Goal: Task Accomplishment & Management: Complete application form

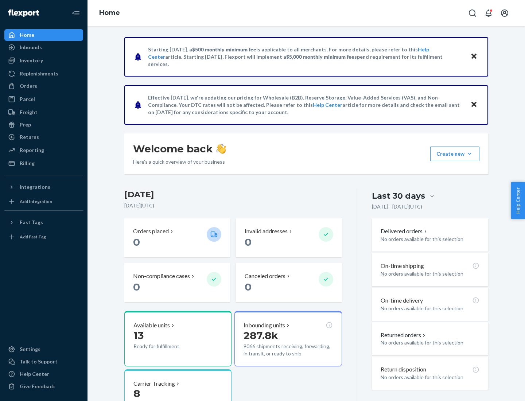
click at [469, 154] on button "Create new Create new inbound Create new order Create new product" at bounding box center [454, 154] width 49 height 15
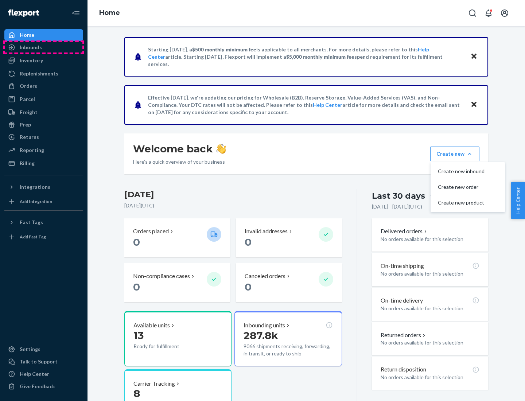
click at [44, 47] on div "Inbounds" at bounding box center [43, 47] width 77 height 10
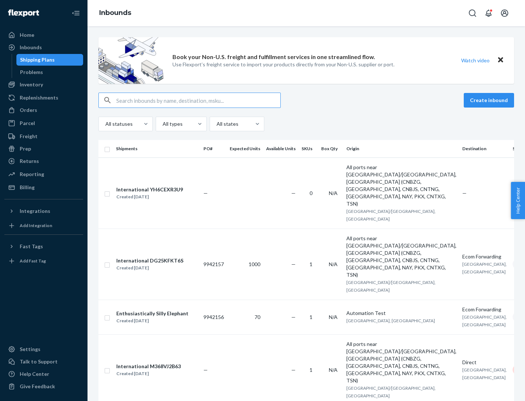
click at [490, 100] on button "Create inbound" at bounding box center [489, 100] width 50 height 15
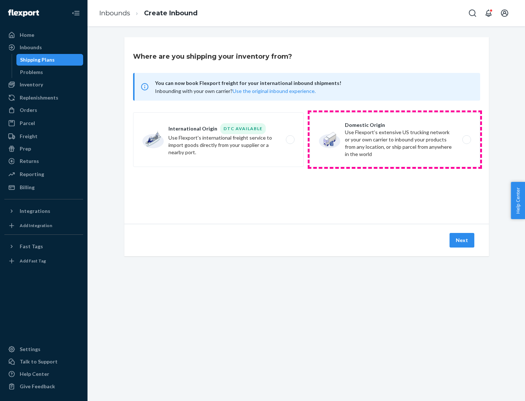
click at [395, 140] on label "Domestic Origin Use Flexport’s extensive US trucking network or your own carrie…" at bounding box center [394, 139] width 171 height 55
click at [466, 140] on input "Domestic Origin Use Flexport’s extensive US trucking network or your own carrie…" at bounding box center [468, 139] width 5 height 5
radio input "true"
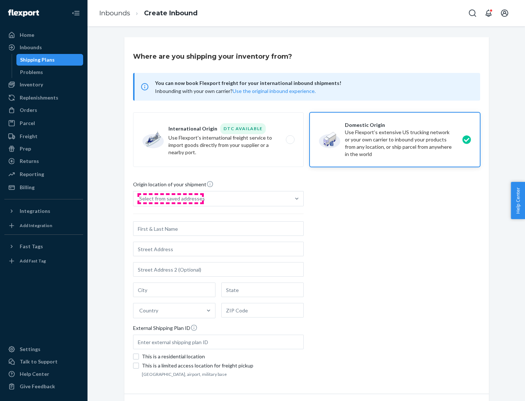
click at [170, 199] on div "Select from saved addresses" at bounding box center [172, 198] width 66 height 7
click at [140, 199] on input "Select from saved addresses" at bounding box center [139, 198] width 1 height 7
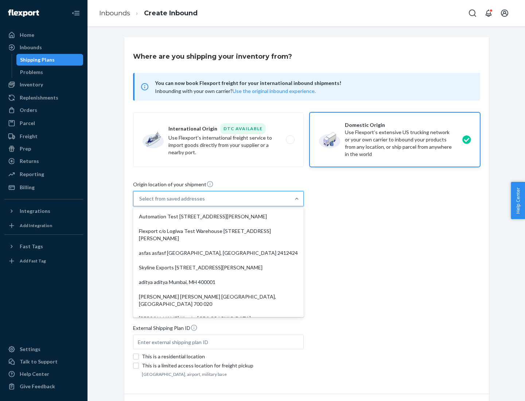
scroll to position [3, 0]
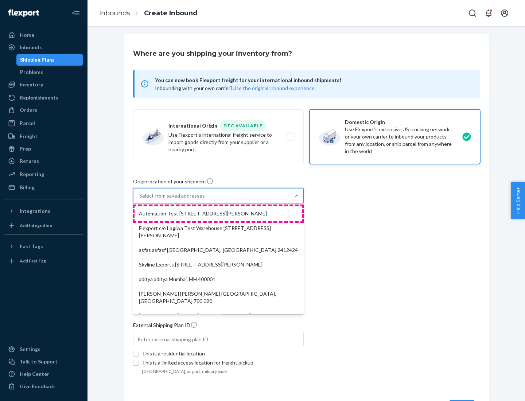
click at [218, 214] on div "Automation Test [STREET_ADDRESS][PERSON_NAME]" at bounding box center [218, 213] width 168 height 15
click at [140, 199] on input "option Automation Test [STREET_ADDRESS][PERSON_NAME]. 9 results available. Use …" at bounding box center [139, 195] width 1 height 7
type input "Automation Test"
type input "9th Floor"
type input "[GEOGRAPHIC_DATA]"
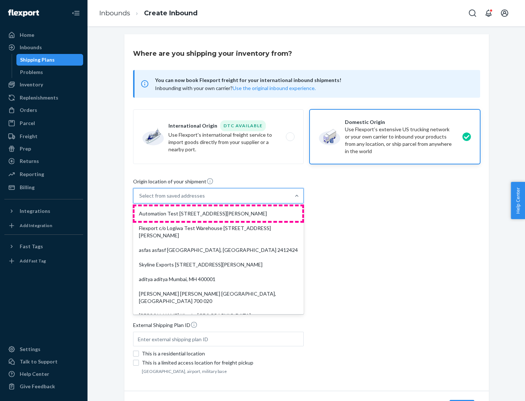
type input "CA"
type input "94104"
type input "[STREET_ADDRESS][PERSON_NAME]"
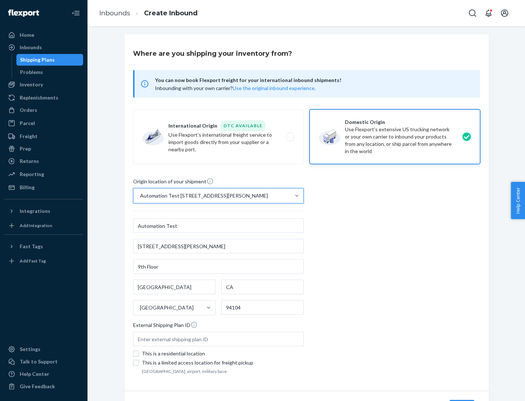
scroll to position [43, 0]
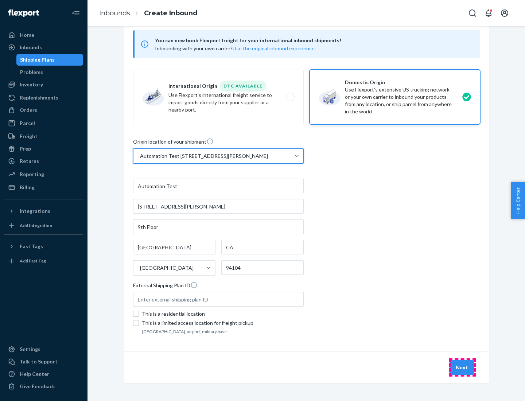
click at [462, 367] on button "Next" at bounding box center [461, 367] width 25 height 15
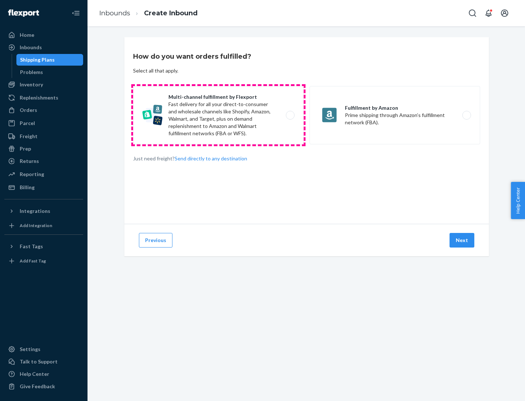
click at [218, 115] on label "Multi-channel fulfillment by Flexport Fast delivery for all your direct-to-cons…" at bounding box center [218, 115] width 171 height 58
click at [290, 115] on input "Multi-channel fulfillment by Flexport Fast delivery for all your direct-to-cons…" at bounding box center [292, 115] width 5 height 5
radio input "true"
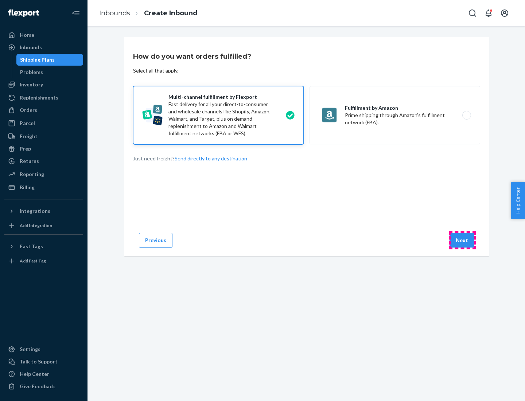
click at [462, 240] on button "Next" at bounding box center [461, 240] width 25 height 15
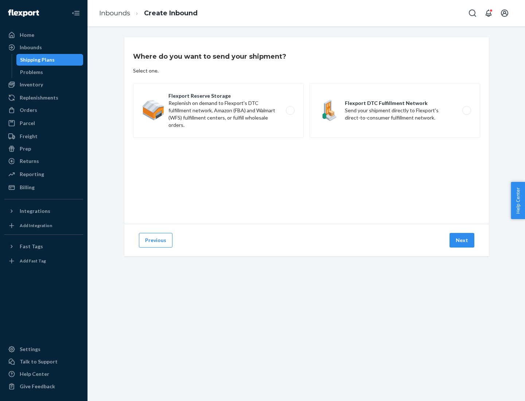
click at [395, 110] on label "Flexport DTC Fulfillment Network Send your shipment directly to Flexport's dire…" at bounding box center [394, 110] width 171 height 55
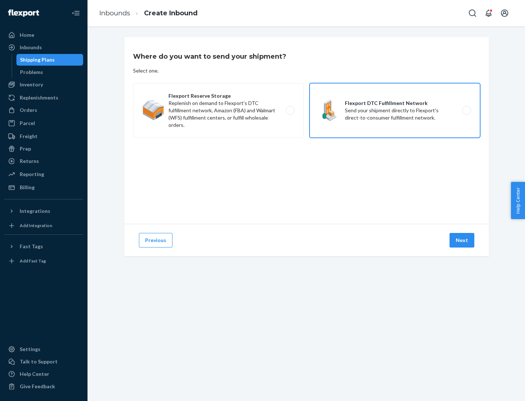
click at [466, 110] on input "Flexport DTC Fulfillment Network Send your shipment directly to Flexport's dire…" at bounding box center [468, 110] width 5 height 5
radio input "true"
click at [462, 240] on button "Next" at bounding box center [461, 240] width 25 height 15
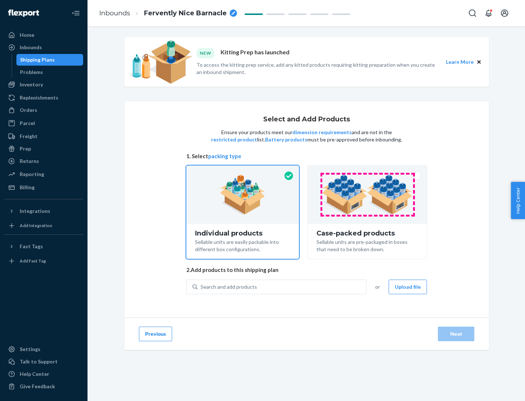
click at [367, 195] on img at bounding box center [367, 195] width 91 height 40
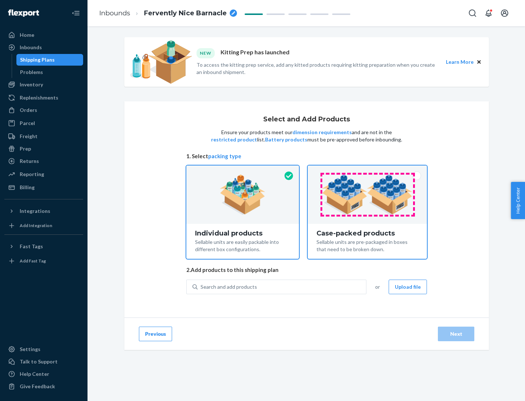
click at [367, 170] on input "Case-packed products Sellable units are pre-packaged in boxes that need to be b…" at bounding box center [367, 167] width 5 height 5
radio input "true"
radio input "false"
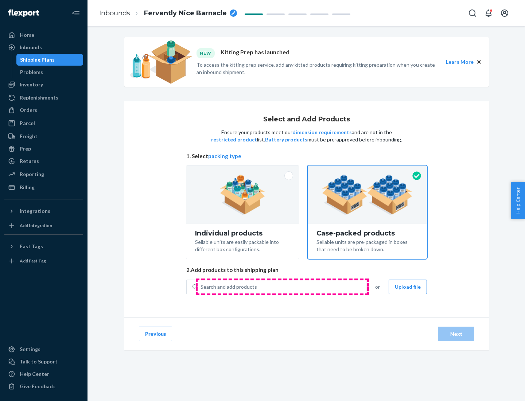
click at [282, 286] on div "Search and add products" at bounding box center [282, 286] width 168 height 13
click at [201, 286] on input "Search and add products" at bounding box center [200, 286] width 1 height 7
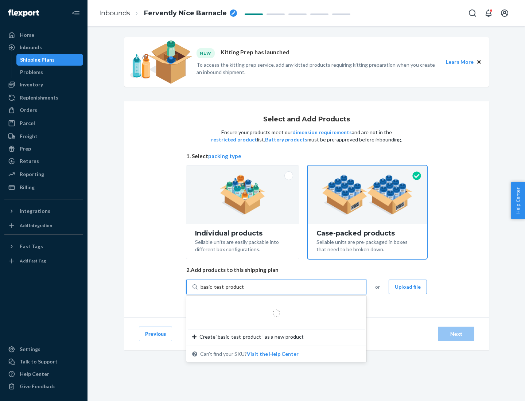
type input "basic-test-product-1"
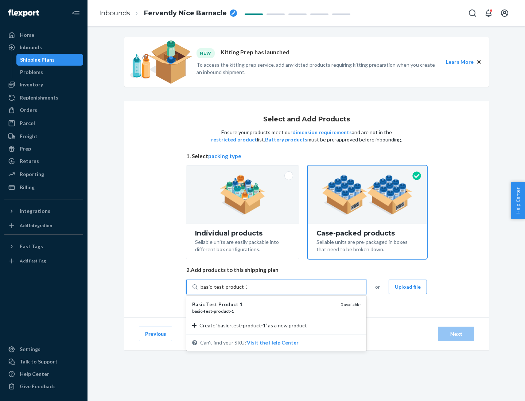
click at [264, 311] on div "basic - test - product - 1" at bounding box center [263, 311] width 143 height 6
click at [247, 290] on input "basic-test-product-1" at bounding box center [223, 286] width 47 height 7
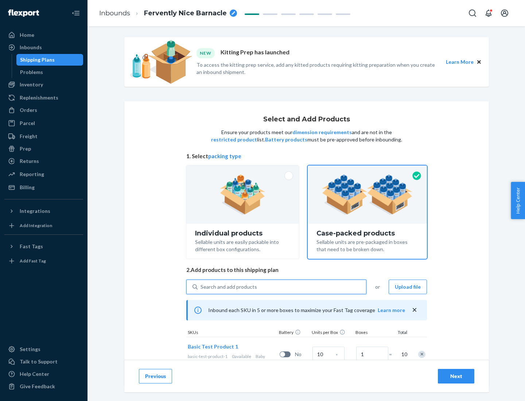
scroll to position [26, 0]
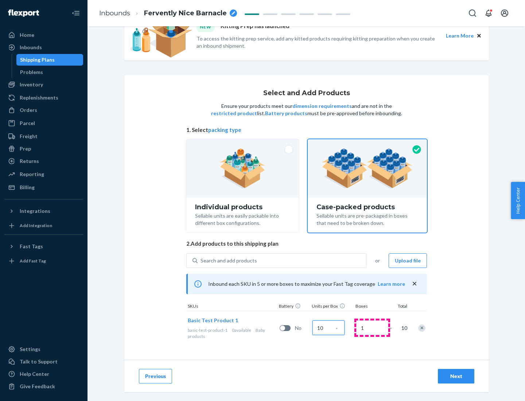
type input "10"
type input "7"
click at [456, 376] on div "Next" at bounding box center [456, 375] width 24 height 7
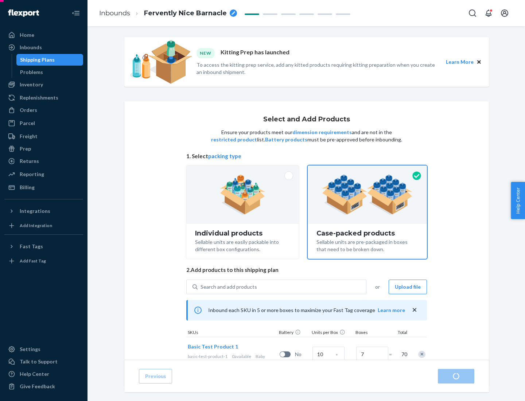
radio input "true"
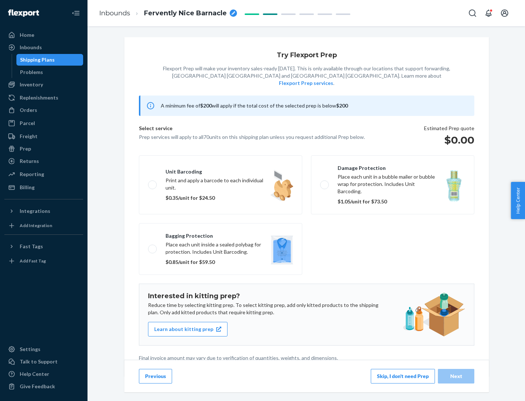
scroll to position [2, 0]
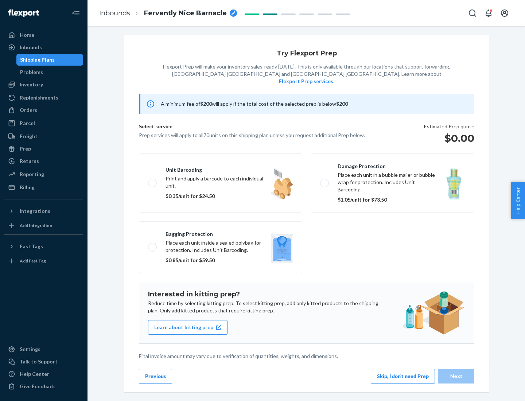
click at [221, 232] on label "Bagging protection Place each unit inside a sealed polybag for protection. Incl…" at bounding box center [220, 247] width 163 height 52
click at [153, 245] on input "Bagging protection Place each unit inside a sealed polybag for protection. Incl…" at bounding box center [150, 247] width 5 height 5
checkbox input "true"
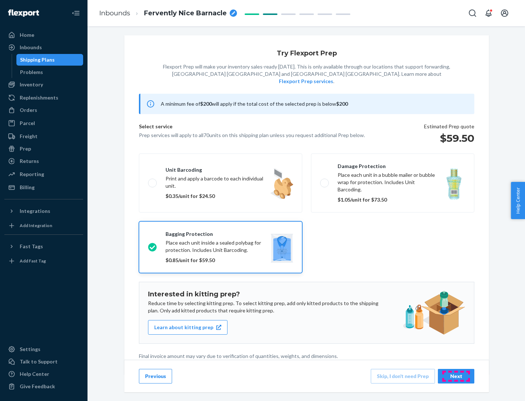
click at [456, 376] on div "Next" at bounding box center [456, 375] width 24 height 7
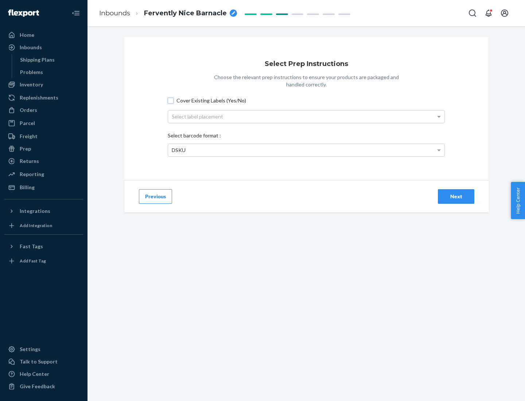
click at [171, 100] on input "Cover Existing Labels (Yes/No)" at bounding box center [171, 101] width 6 height 6
checkbox input "true"
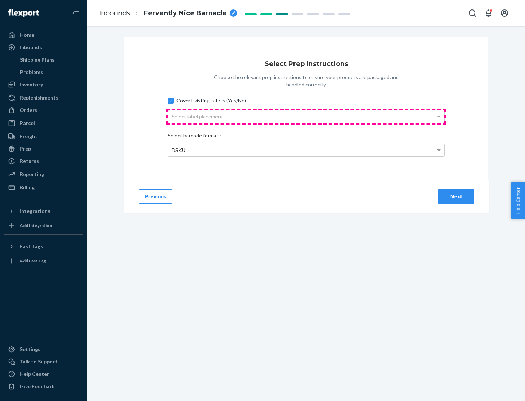
click at [306, 116] on div "Select label placement" at bounding box center [306, 116] width 276 height 12
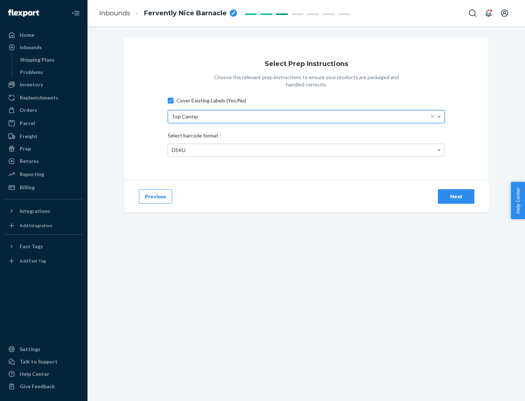
click at [306, 150] on div "DSKU" at bounding box center [306, 150] width 276 height 12
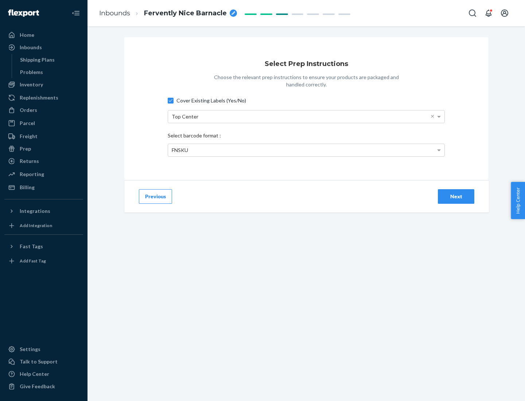
click at [456, 196] on div "Next" at bounding box center [456, 196] width 24 height 7
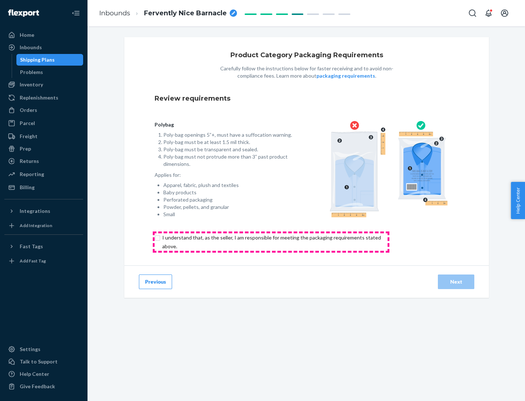
click at [271, 242] on input "checkbox" at bounding box center [276, 241] width 242 height 17
checkbox input "true"
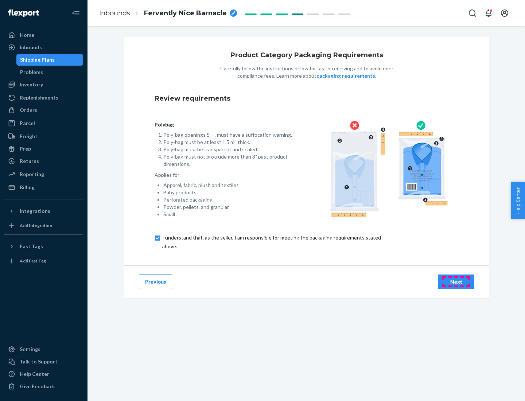
click at [456, 281] on div "Next" at bounding box center [456, 281] width 24 height 7
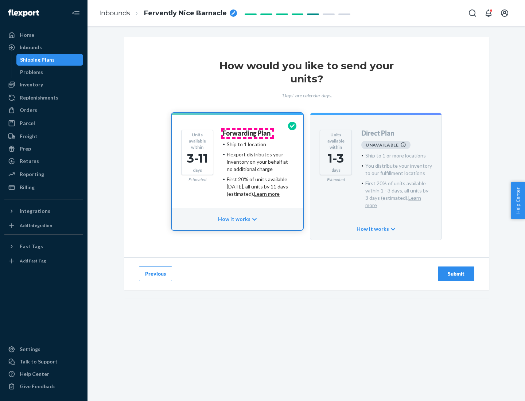
click at [247, 133] on h4 "Forwarding Plan" at bounding box center [247, 133] width 48 height 7
click at [456, 270] on div "Submit" at bounding box center [456, 273] width 24 height 7
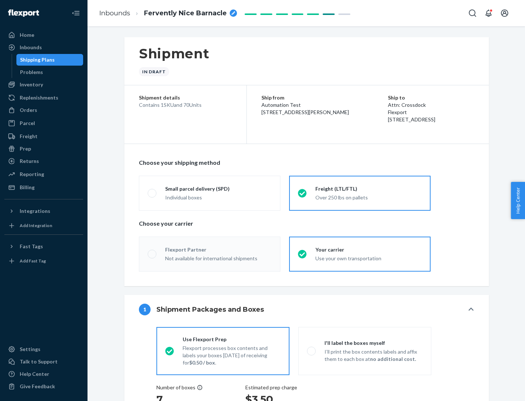
radio input "true"
radio input "false"
radio input "true"
radio input "false"
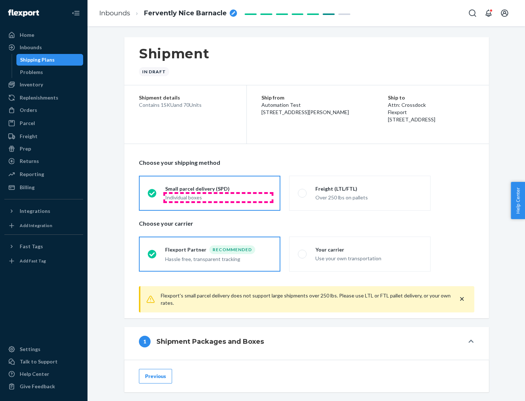
click at [218, 197] on div "Individual boxes" at bounding box center [218, 197] width 106 height 7
click at [152, 195] on input "Small parcel delivery (SPD) Individual boxes" at bounding box center [150, 193] width 5 height 5
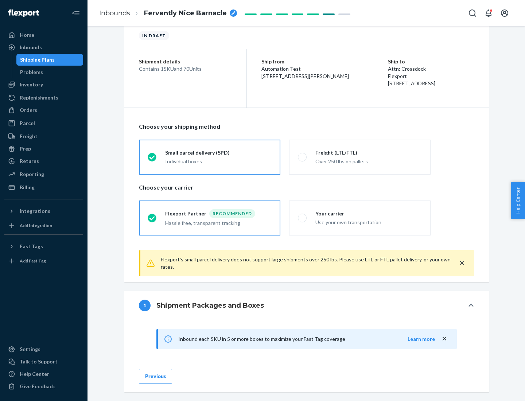
click at [218, 213] on div "Recommended" at bounding box center [232, 213] width 46 height 9
click at [152, 215] on input "Flexport Partner Recommended Hassle free, transparent tracking" at bounding box center [150, 217] width 5 height 5
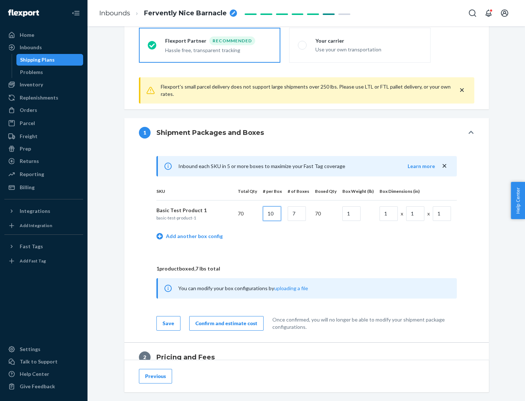
type input "10"
type input "7"
type input "1"
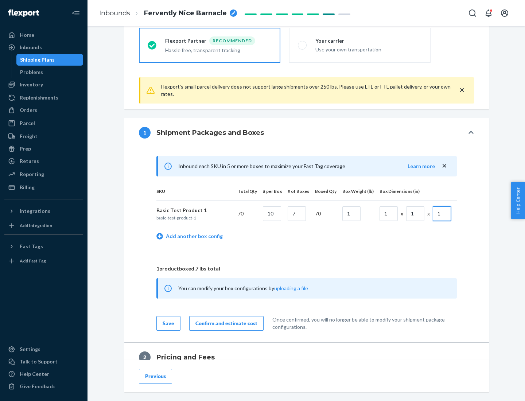
scroll to position [319, 0]
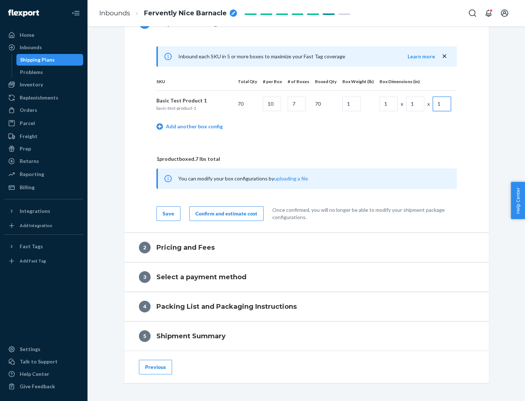
type input "1"
click at [225, 213] on div "Confirm and estimate cost" at bounding box center [226, 213] width 62 height 7
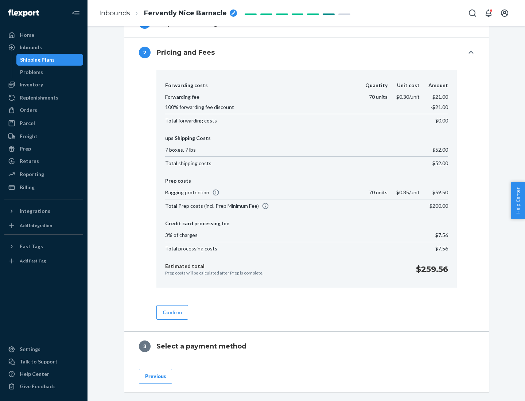
scroll to position [417, 0]
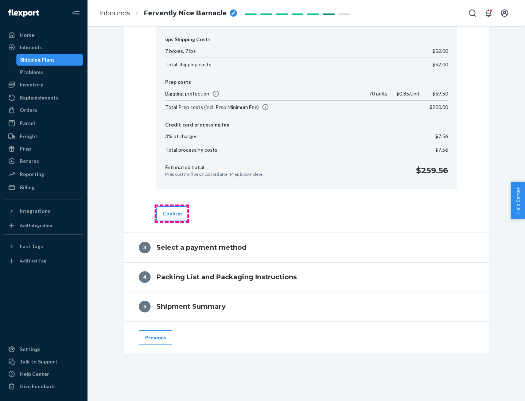
click at [172, 213] on button "Confirm" at bounding box center [172, 213] width 32 height 15
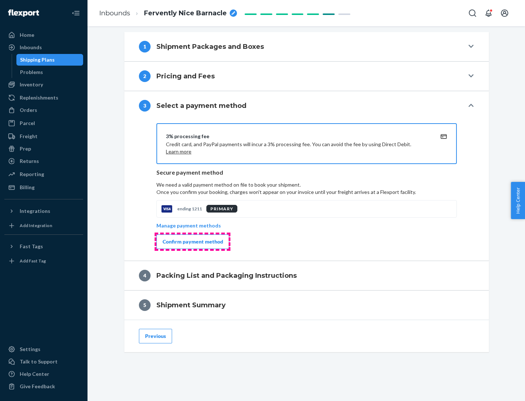
click at [192, 242] on div "Confirm payment method" at bounding box center [193, 241] width 61 height 7
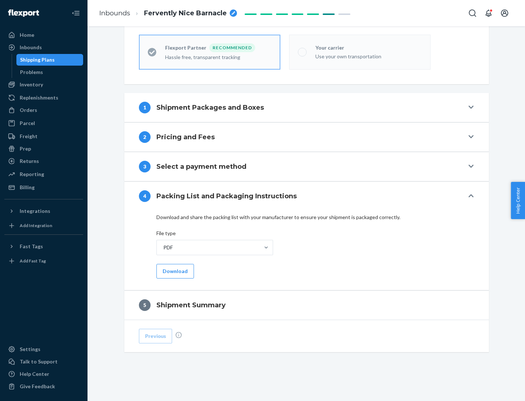
scroll to position [202, 0]
click at [174, 271] on button "Download" at bounding box center [175, 271] width 38 height 15
